Goal: Transaction & Acquisition: Download file/media

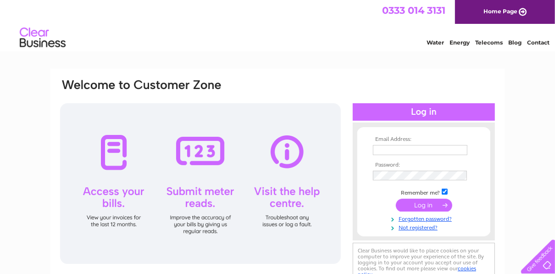
type input "[EMAIL_ADDRESS][DOMAIN_NAME]"
click at [431, 202] on input "submit" at bounding box center [424, 205] width 56 height 13
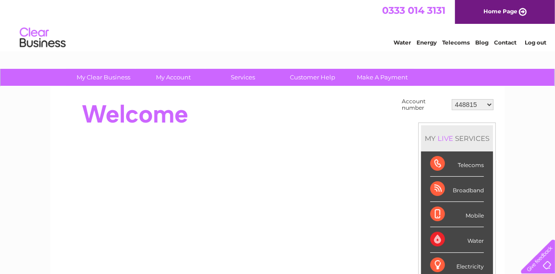
click at [469, 101] on select "448815 973357 1153326 30278378 30280434 30292905 30294376 30300749 30301071 303…" at bounding box center [473, 104] width 42 height 11
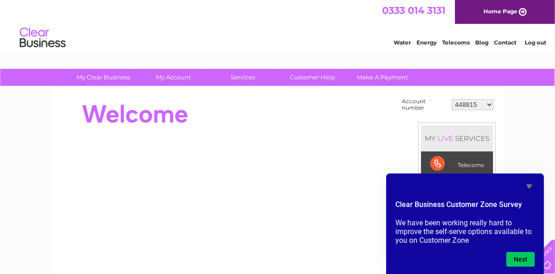
select select "30300749"
click at [453, 99] on select "448815 973357 1153326 30278378 30280434 30292905 30294376 30300749 30301071 303…" at bounding box center [473, 104] width 42 height 11
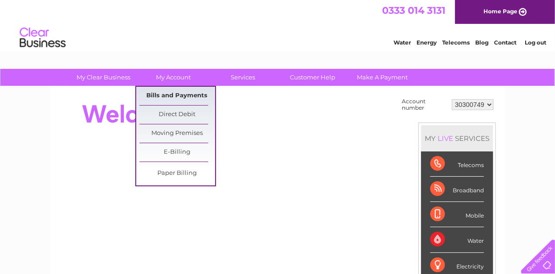
click at [171, 96] on link "Bills and Payments" at bounding box center [178, 96] width 76 height 18
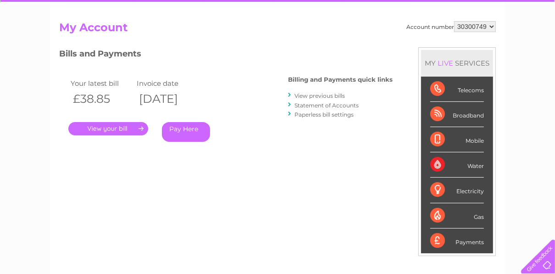
scroll to position [73, 0]
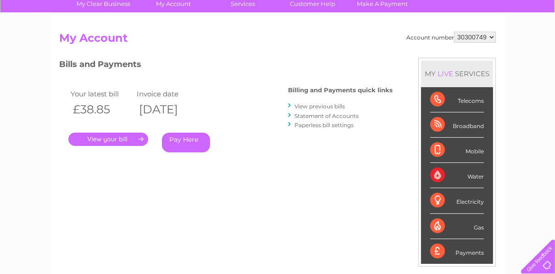
click at [331, 116] on link "Statement of Accounts" at bounding box center [327, 115] width 64 height 7
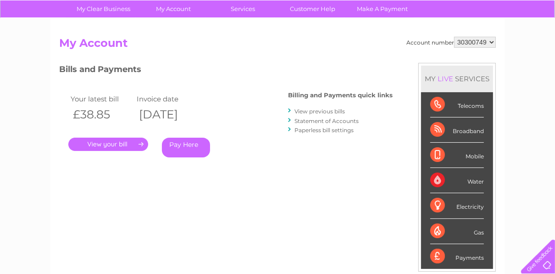
click at [339, 111] on link "View previous bills" at bounding box center [320, 111] width 50 height 7
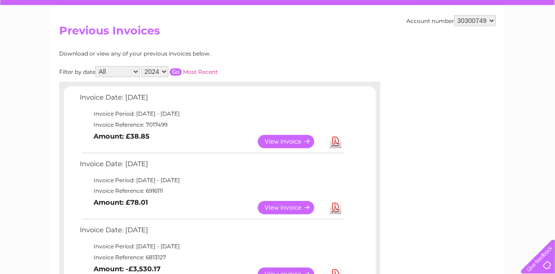
scroll to position [73, 0]
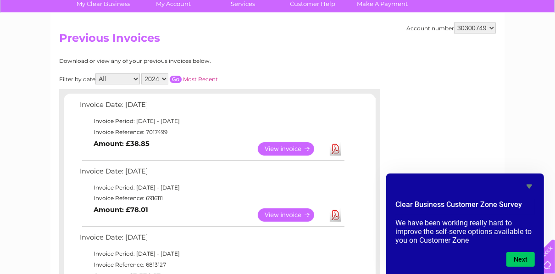
click at [531, 187] on icon "Hide survey" at bounding box center [529, 186] width 11 height 11
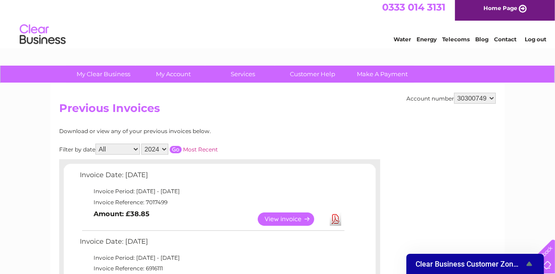
scroll to position [0, 0]
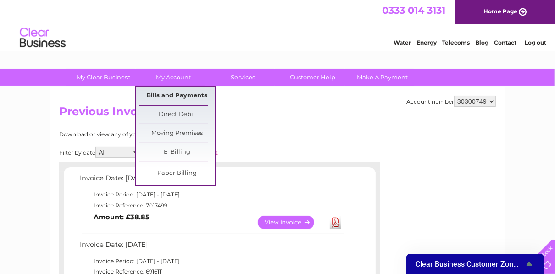
click at [163, 99] on link "Bills and Payments" at bounding box center [178, 96] width 76 height 18
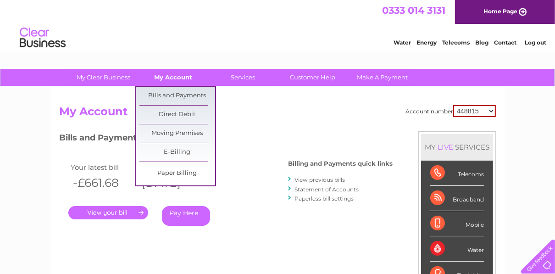
click at [180, 83] on link "My Account" at bounding box center [174, 77] width 76 height 17
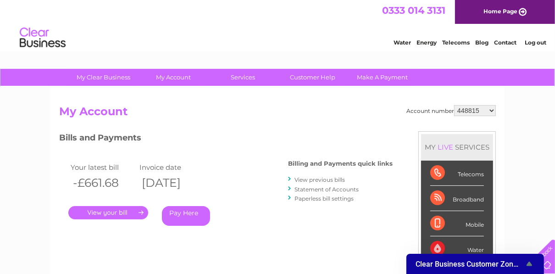
click at [338, 189] on link "Statement of Accounts" at bounding box center [327, 189] width 64 height 7
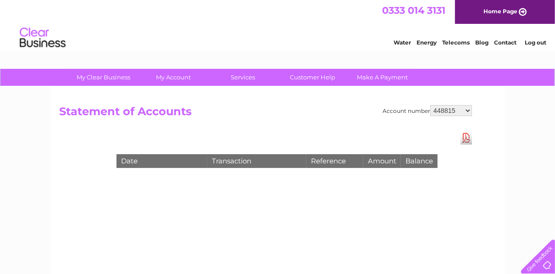
click at [439, 111] on select "448815 973357 1153326 30278378 30280434 30292905 30294376 30300749 30301071 303…" at bounding box center [452, 110] width 42 height 11
select select "30300749"
click at [431, 105] on select "448815 973357 1153326 30278378 30280434 30292905 30294376 30300749 30301071 303…" at bounding box center [452, 110] width 42 height 11
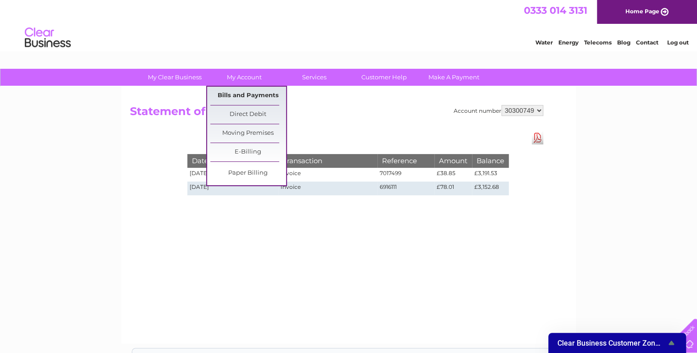
click at [254, 93] on link "Bills and Payments" at bounding box center [248, 96] width 76 height 18
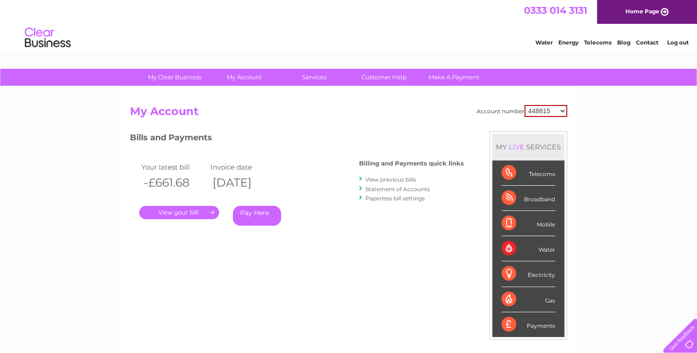
click at [393, 179] on link "View previous bills" at bounding box center [390, 179] width 50 height 7
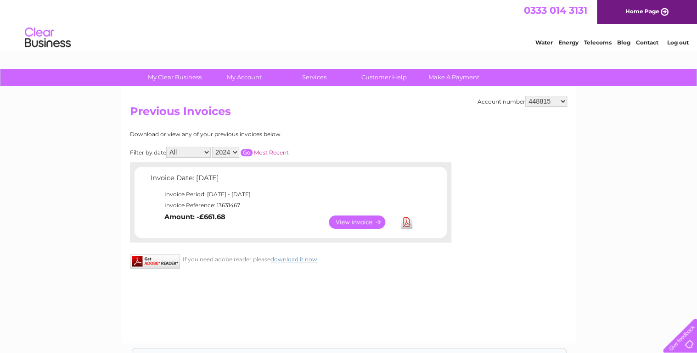
click at [541, 104] on select "448815 973357 1153326 30278378 30280434 30292905 30294376 30300749 30301071 303…" at bounding box center [546, 101] width 42 height 11
select select "30300749"
click at [525, 96] on select "448815 973357 1153326 30278378 30280434 30292905 30294376 30300749 30301071 303…" at bounding box center [546, 101] width 42 height 11
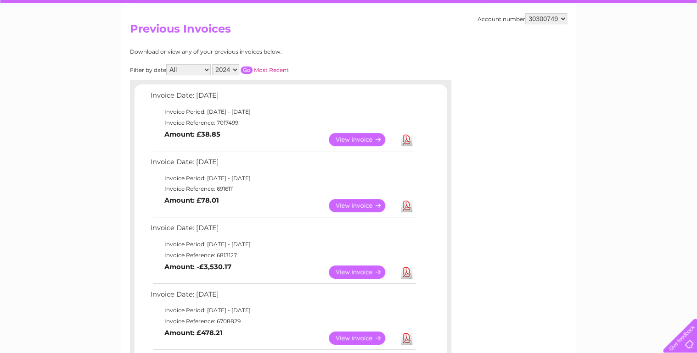
scroll to position [73, 0]
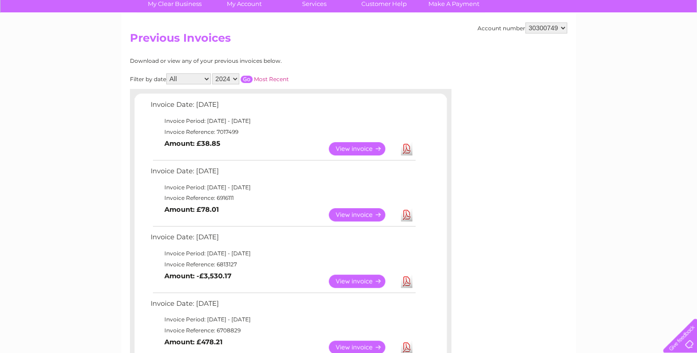
click at [228, 78] on select "2024" at bounding box center [225, 78] width 27 height 11
click at [228, 81] on select "2024" at bounding box center [225, 78] width 27 height 11
click at [269, 78] on link "Most Recent" at bounding box center [271, 79] width 35 height 7
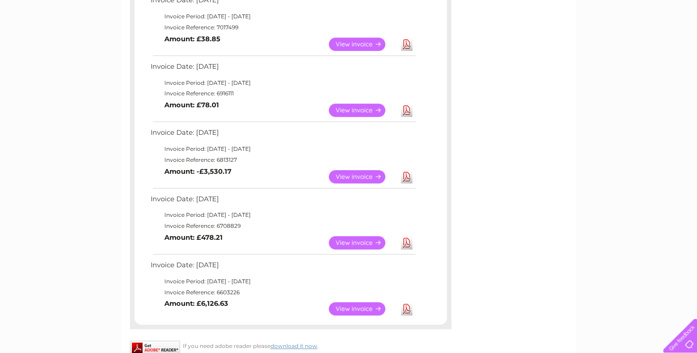
scroll to position [179, 0]
click at [407, 308] on link "Download" at bounding box center [406, 308] width 11 height 13
click at [407, 241] on link "Download" at bounding box center [406, 242] width 11 height 13
click at [404, 172] on link "Download" at bounding box center [406, 176] width 11 height 13
